Goal: Book appointment/travel/reservation

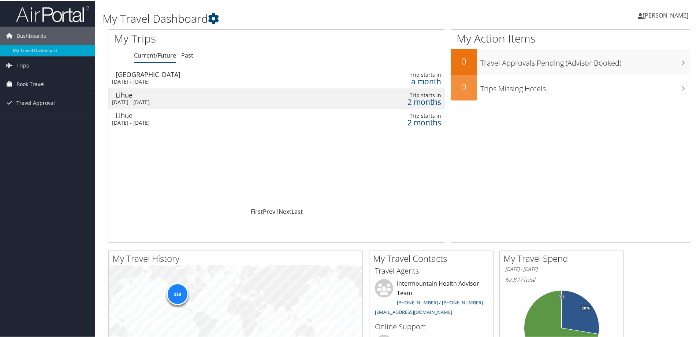
click at [35, 86] on span "Book Travel" at bounding box center [30, 83] width 28 height 18
click at [35, 121] on link "Book/Manage Online Trips" at bounding box center [47, 120] width 95 height 11
